Goal: Find specific page/section: Find specific page/section

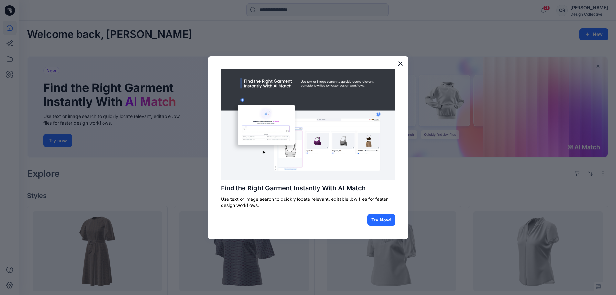
click at [398, 65] on button "×" at bounding box center [401, 63] width 6 height 10
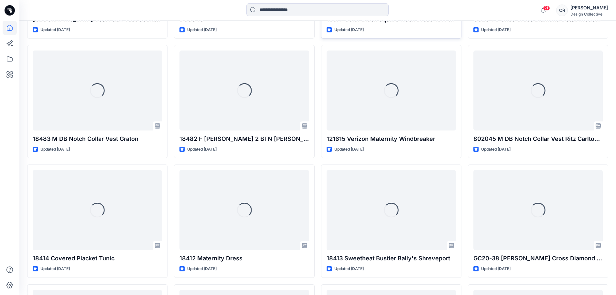
scroll to position [520, 0]
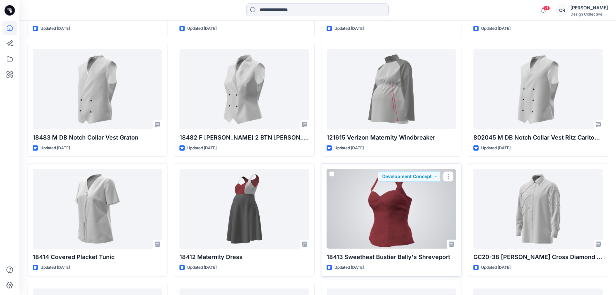
click at [372, 198] on div at bounding box center [391, 209] width 129 height 80
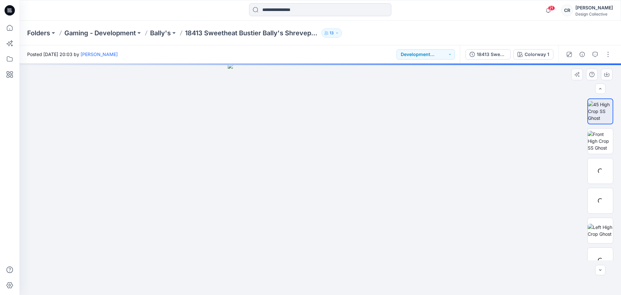
scroll to position [8, 0]
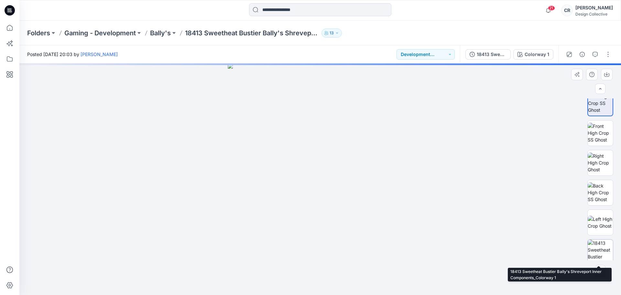
click at [601, 249] on img at bounding box center [600, 251] width 25 height 25
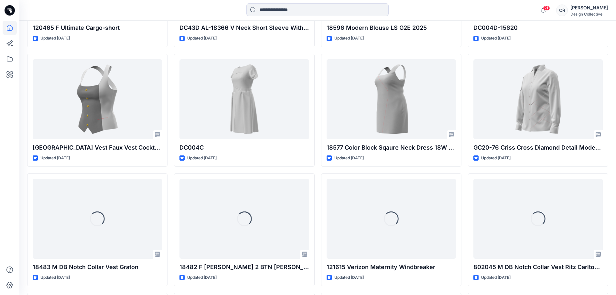
scroll to position [455, 0]
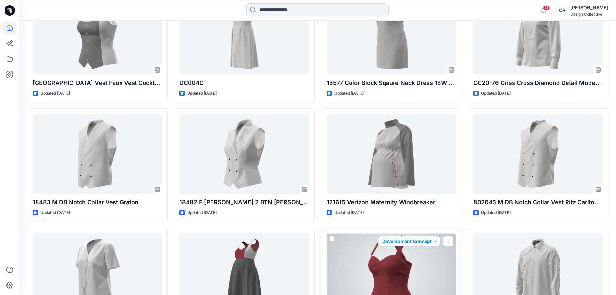
click at [413, 242] on button "Development Concept" at bounding box center [409, 241] width 62 height 10
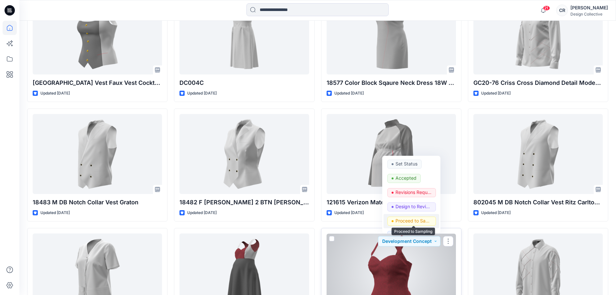
click at [414, 223] on p "Proceed to Sampling" at bounding box center [414, 220] width 36 height 8
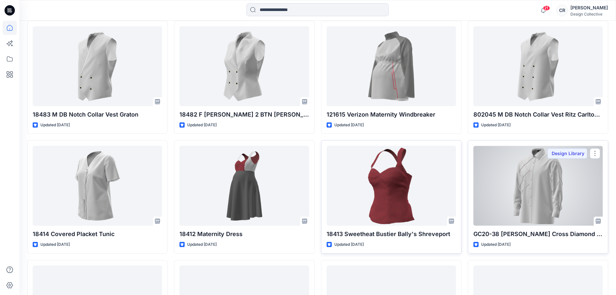
scroll to position [553, 0]
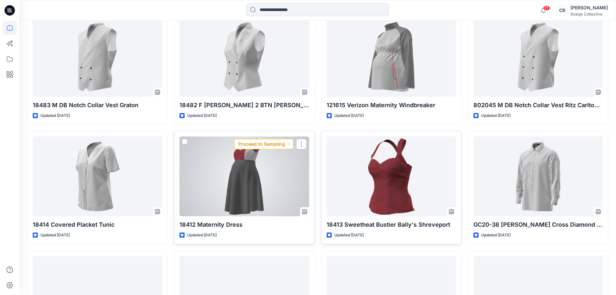
click at [255, 146] on button "Proceed to Sampling" at bounding box center [264, 144] width 60 height 10
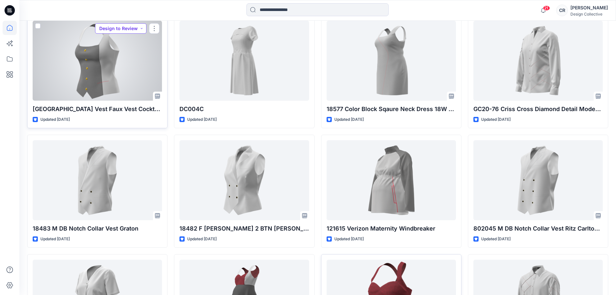
scroll to position [392, 0]
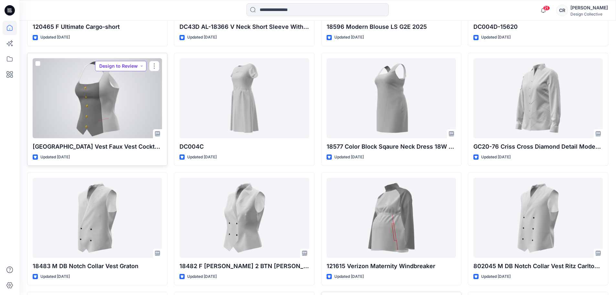
click at [138, 66] on button "Design to Review" at bounding box center [120, 66] width 51 height 10
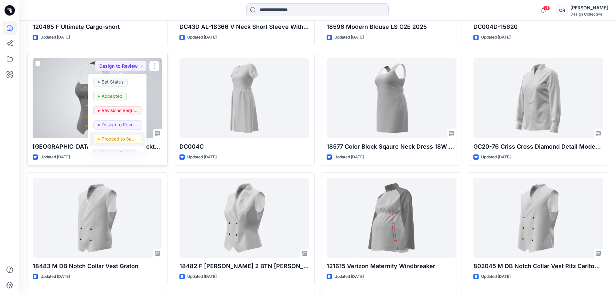
click at [125, 135] on button "Proceed to Sampling" at bounding box center [118, 139] width 56 height 14
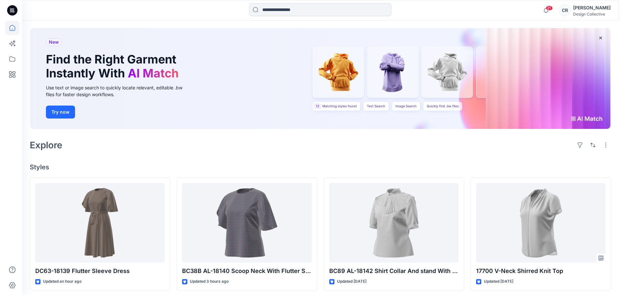
scroll to position [0, 0]
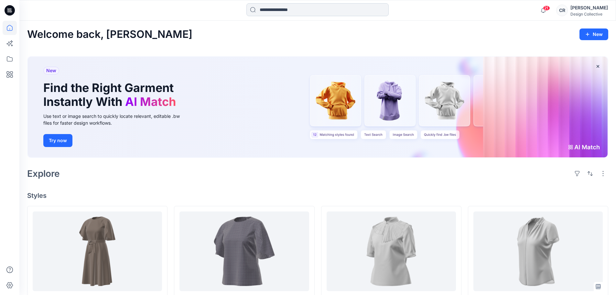
click at [293, 15] on input at bounding box center [318, 9] width 142 height 13
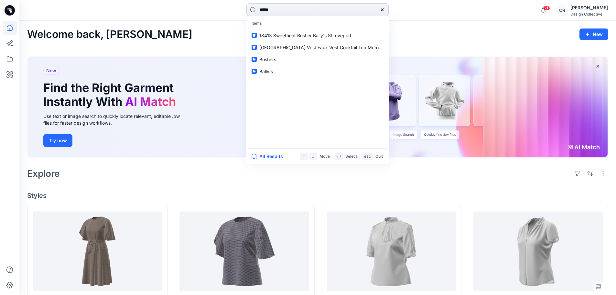
type input "******"
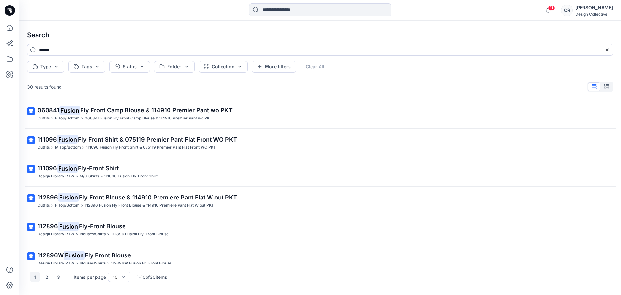
scroll to position [127, 0]
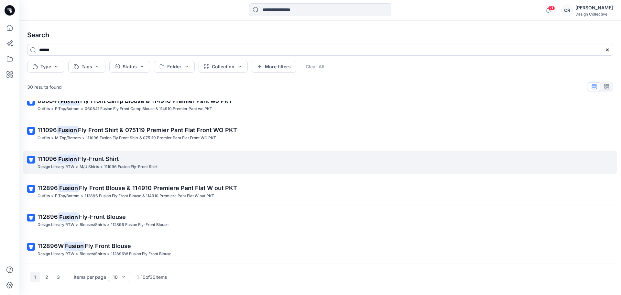
click at [101, 161] on span "Fly-Front Shirt" at bounding box center [98, 158] width 41 height 7
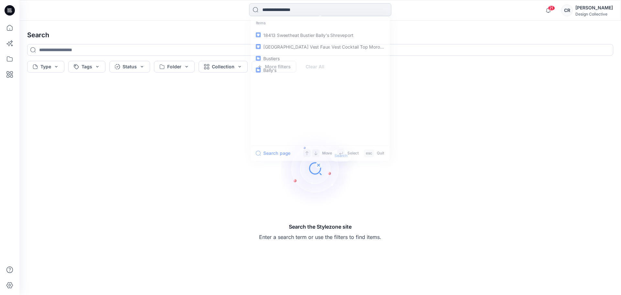
click at [316, 14] on input at bounding box center [320, 9] width 142 height 13
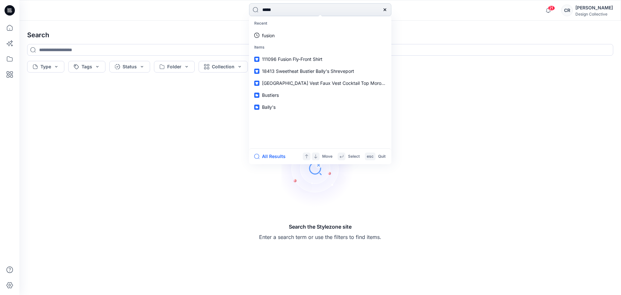
type input "******"
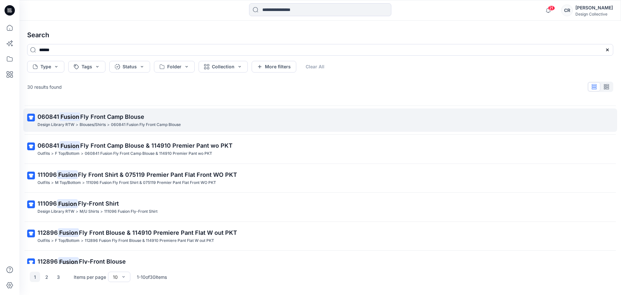
scroll to position [127, 0]
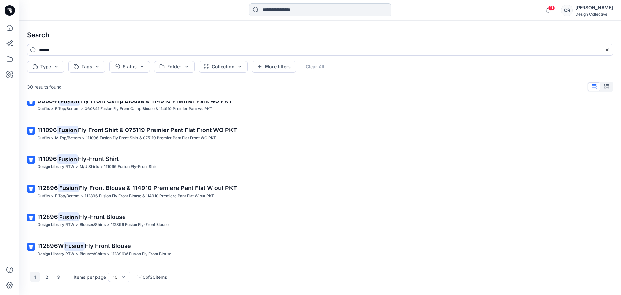
click at [323, 15] on input at bounding box center [320, 9] width 142 height 13
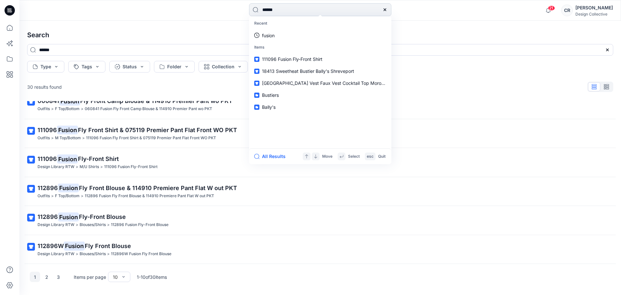
type input "******"
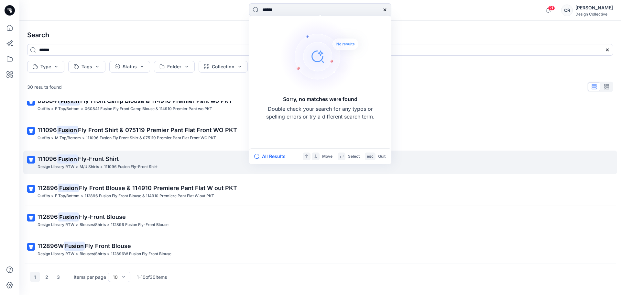
click at [89, 157] on span "Fly-Front Shirt" at bounding box center [98, 158] width 41 height 7
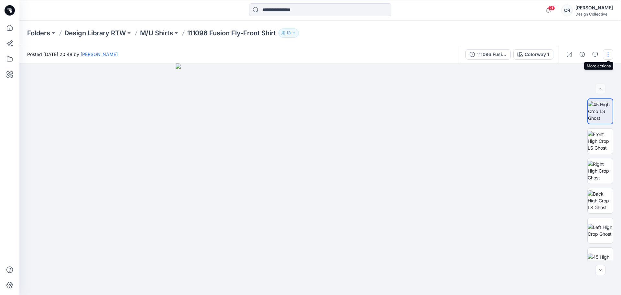
click at [604, 56] on button "button" at bounding box center [608, 54] width 10 height 10
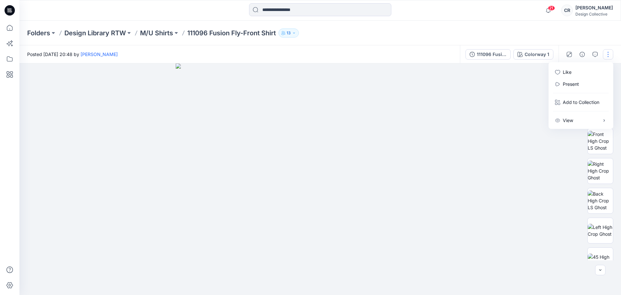
click at [604, 56] on button "button" at bounding box center [608, 54] width 10 height 10
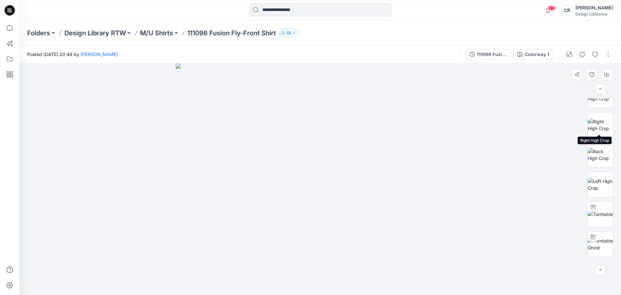
scroll to position [251, 0]
